Goal: Task Accomplishment & Management: Complete application form

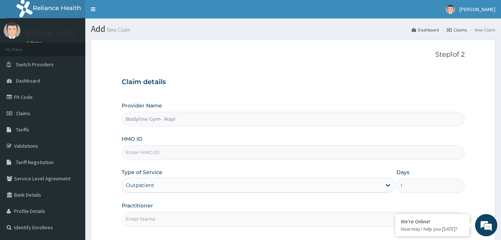
click at [236, 155] on input "HMO ID" at bounding box center [293, 152] width 343 height 14
click at [211, 158] on input "MAS" at bounding box center [293, 152] width 343 height 14
click at [193, 155] on input "MAS" at bounding box center [293, 152] width 343 height 14
click at [188, 149] on input "MAS" at bounding box center [293, 152] width 343 height 14
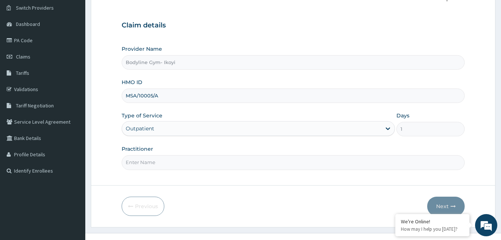
scroll to position [69, 0]
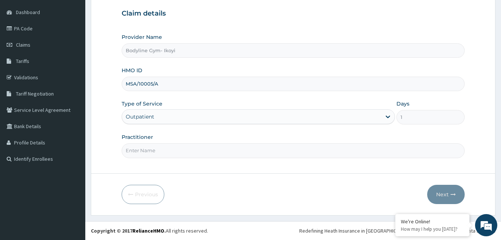
type input "MSA/10005/A"
click at [182, 150] on input "Practitioner" at bounding box center [293, 151] width 343 height 14
type input "B"
drag, startPoint x: 437, startPoint y: 188, endPoint x: 467, endPoint y: 115, distance: 79.0
click at [437, 188] on button "Next" at bounding box center [445, 194] width 37 height 19
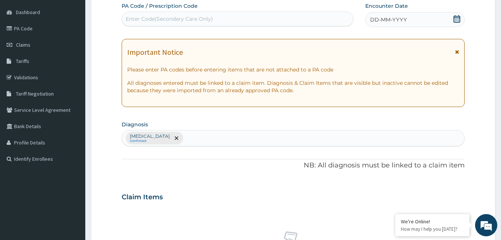
click at [397, 22] on span "DD-MM-YYYY" at bounding box center [388, 19] width 37 height 7
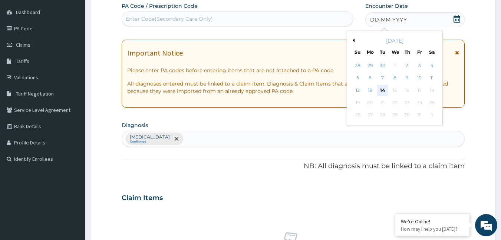
click at [380, 88] on div "14" at bounding box center [382, 90] width 11 height 11
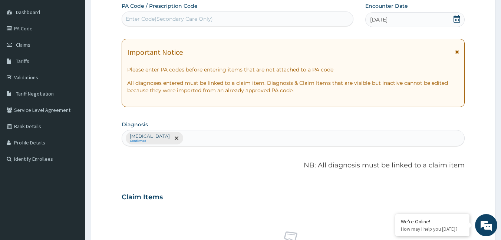
click at [271, 17] on div "Enter Code(Secondary Care Only)" at bounding box center [237, 19] width 231 height 12
type input "PA/A5134F"
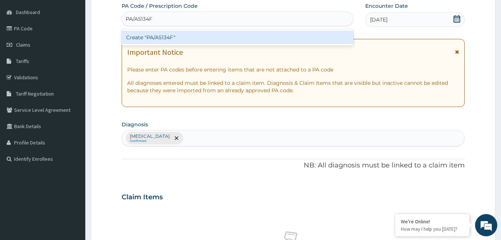
click at [270, 36] on div "Create "PA/A5134F"" at bounding box center [238, 37] width 232 height 13
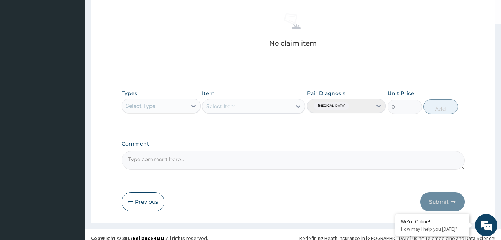
scroll to position [294, 0]
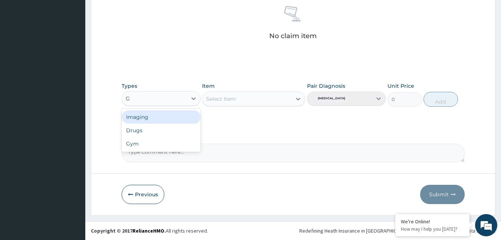
type input "G"
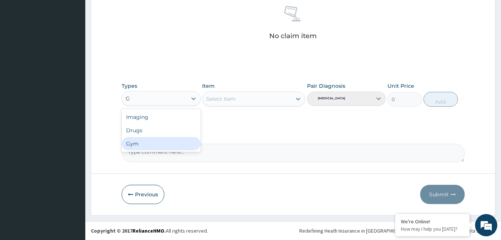
click at [157, 144] on div "Gym" at bounding box center [161, 143] width 79 height 13
click at [280, 101] on div "Select Item" at bounding box center [247, 99] width 89 height 12
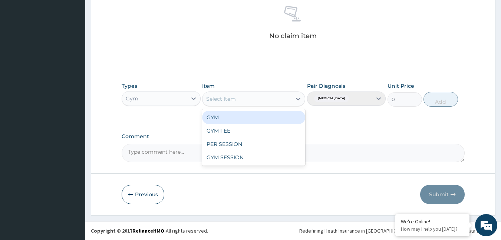
click at [259, 116] on div "GYM" at bounding box center [253, 117] width 103 height 13
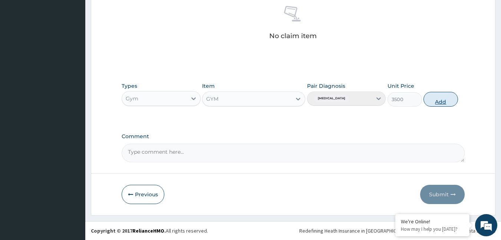
click at [436, 101] on button "Add" at bounding box center [441, 99] width 34 height 15
type input "0"
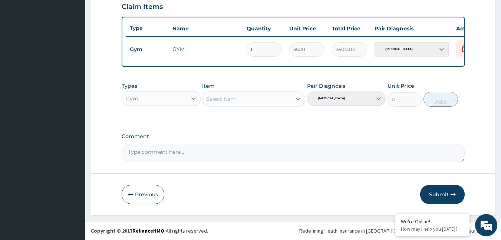
scroll to position [265, 0]
click at [439, 189] on button "Submit" at bounding box center [442, 194] width 45 height 19
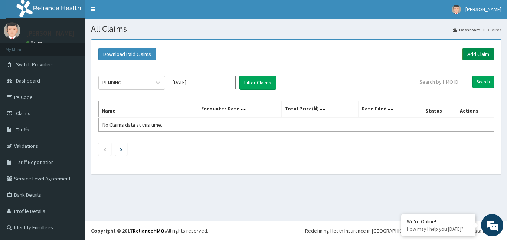
click at [480, 57] on link "Add Claim" at bounding box center [478, 54] width 32 height 13
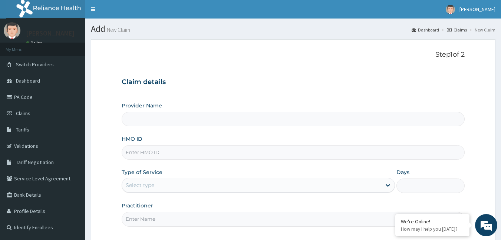
type input "Bodyline Gym- Ikoyi"
type input "1"
click at [173, 150] on input "HMO ID" at bounding box center [293, 152] width 343 height 14
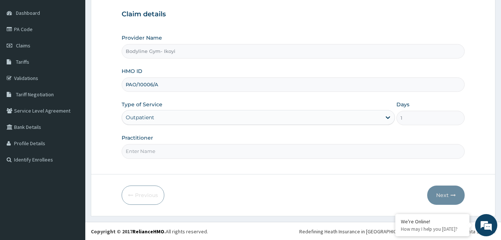
scroll to position [69, 0]
type input "PAO/10006/A"
click at [181, 152] on input "Practitioner" at bounding box center [293, 151] width 343 height 14
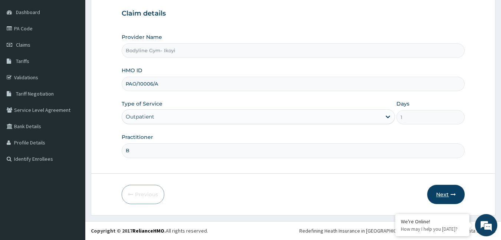
type input "B"
drag, startPoint x: 442, startPoint y: 190, endPoint x: 506, endPoint y: 181, distance: 64.4
click at [447, 190] on button "Next" at bounding box center [445, 194] width 37 height 19
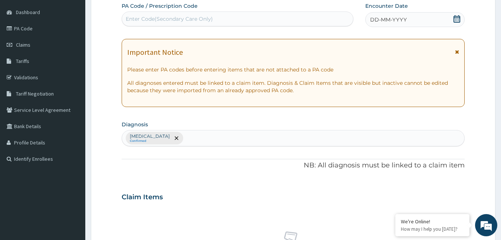
click at [402, 19] on span "DD-MM-YYYY" at bounding box center [388, 19] width 37 height 7
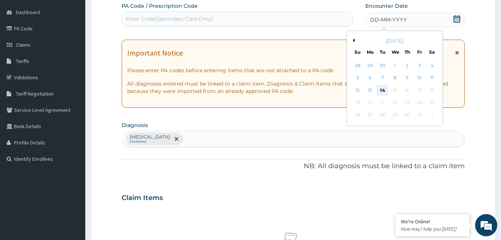
click at [383, 90] on div "14" at bounding box center [382, 90] width 11 height 11
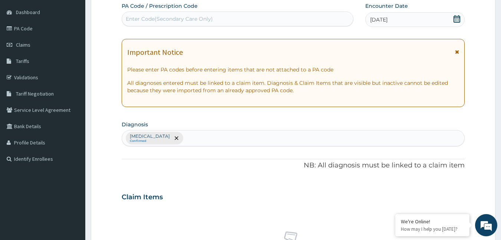
click at [220, 19] on div "Enter Code(Secondary Care Only)" at bounding box center [237, 19] width 231 height 12
type input "PA/21F123"
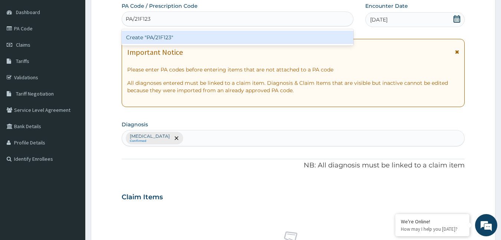
click at [184, 34] on div "Create "PA/21F123"" at bounding box center [238, 37] width 232 height 13
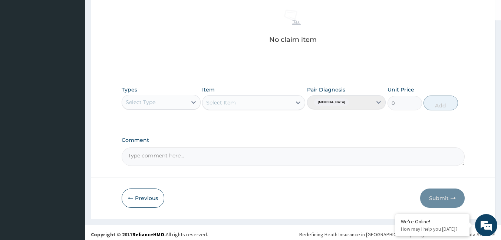
scroll to position [291, 0]
click at [175, 103] on div "Select Type" at bounding box center [154, 102] width 65 height 12
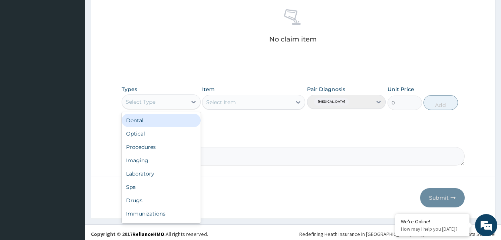
type input "G"
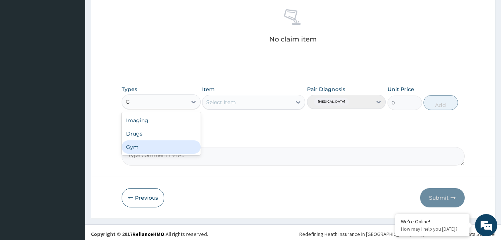
click at [150, 144] on div "Gym" at bounding box center [161, 147] width 79 height 13
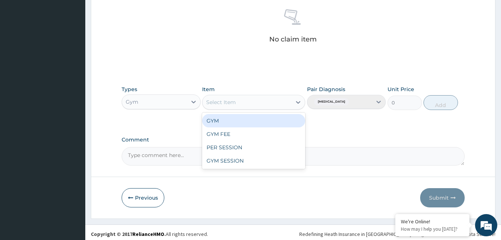
click at [287, 102] on div "Select Item" at bounding box center [247, 102] width 89 height 12
click at [241, 119] on div "GYM" at bounding box center [253, 120] width 103 height 13
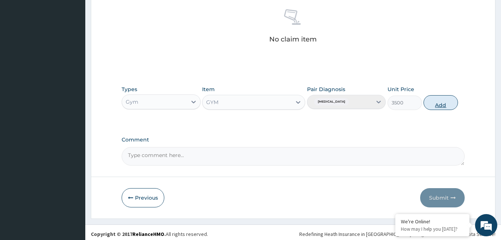
click at [442, 104] on button "Add" at bounding box center [441, 102] width 34 height 15
type input "0"
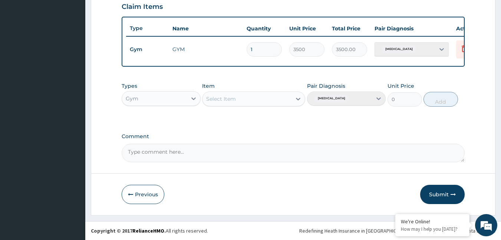
scroll to position [265, 0]
drag, startPoint x: 451, startPoint y: 188, endPoint x: 506, endPoint y: 177, distance: 56.3
click at [452, 188] on button "Submit" at bounding box center [442, 194] width 45 height 19
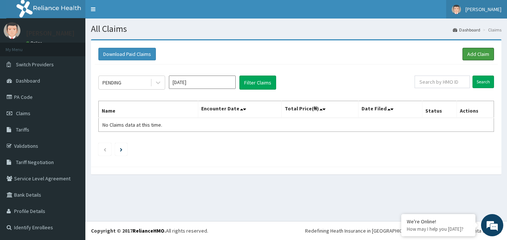
drag, startPoint x: 482, startPoint y: 53, endPoint x: 506, endPoint y: 5, distance: 53.6
click at [483, 53] on link "Add Claim" at bounding box center [478, 54] width 32 height 13
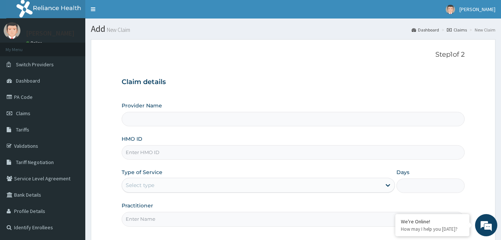
type input "Bodyline Gym- Ikoyi"
type input "1"
